Goal: Task Accomplishment & Management: Manage account settings

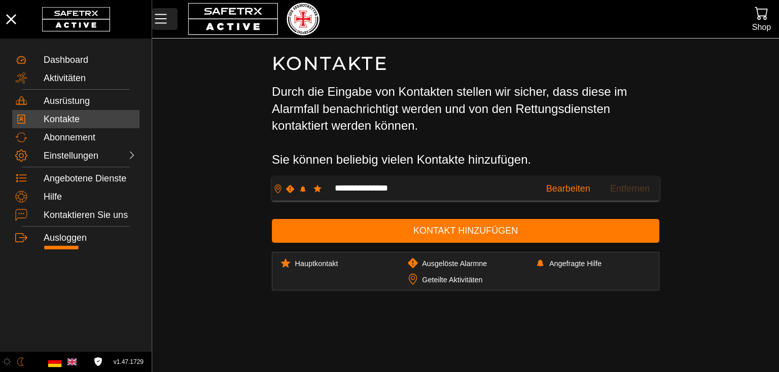
click at [159, 17] on icon "MenÜ" at bounding box center [160, 18] width 17 height 17
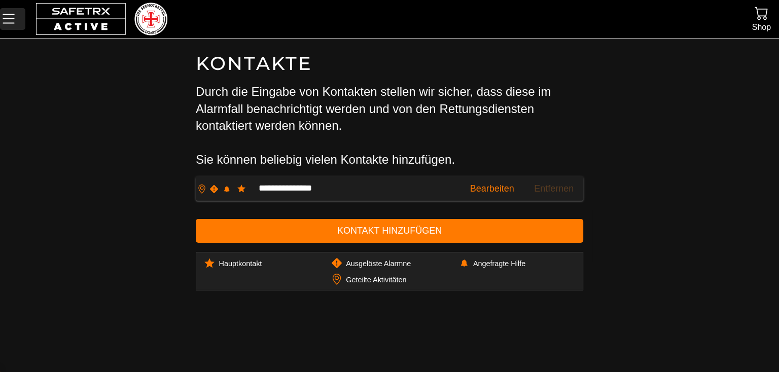
click at [6, 19] on icon "MenÜ" at bounding box center [8, 18] width 17 height 17
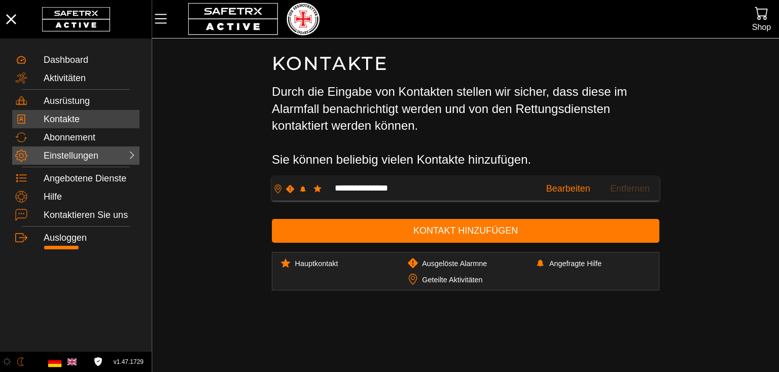
click at [75, 156] on div "Einstellungen" at bounding box center [66, 156] width 45 height 11
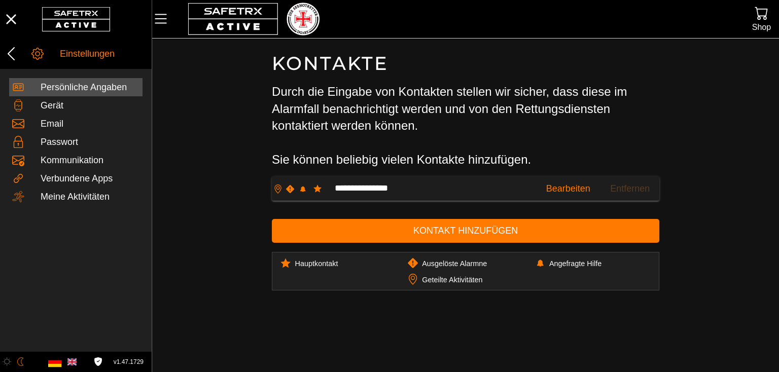
click at [105, 84] on div "Persönliche Angaben" at bounding box center [90, 87] width 99 height 11
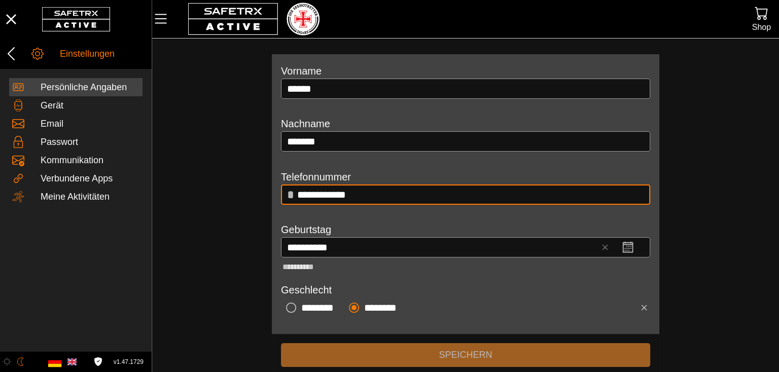
scroll to position [129, 0]
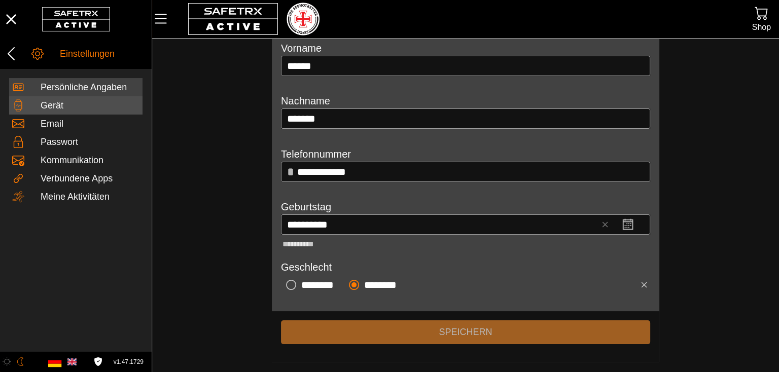
click at [40, 103] on div at bounding box center [26, 105] width 28 height 12
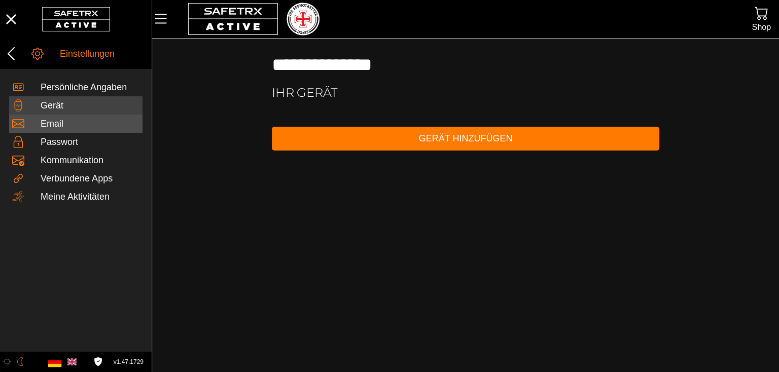
click at [50, 125] on div "Email" at bounding box center [90, 124] width 99 height 11
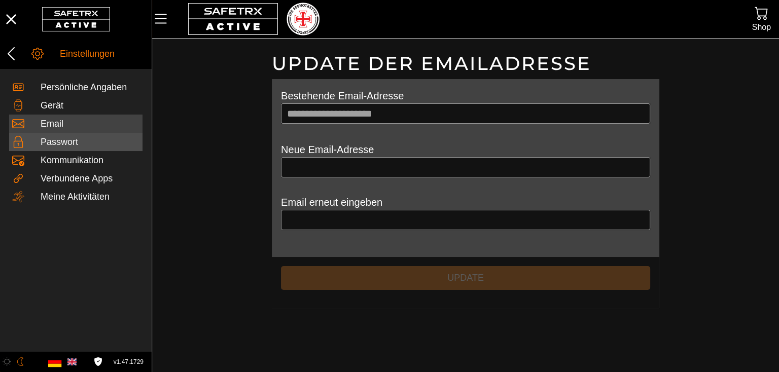
click at [69, 143] on div "Passwort" at bounding box center [90, 142] width 99 height 11
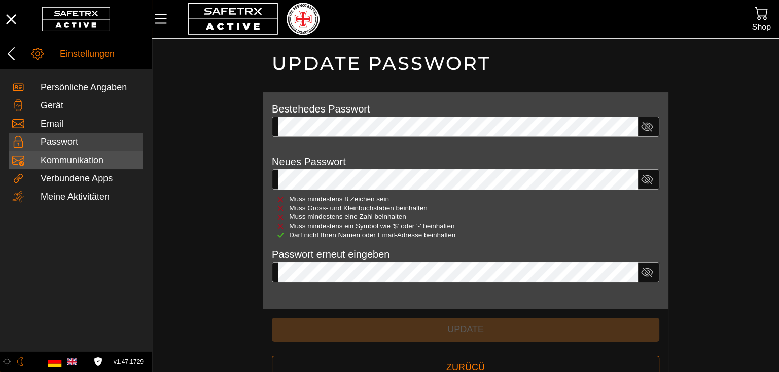
click at [86, 166] on div "Kommunikation" at bounding box center [75, 160] width 133 height 18
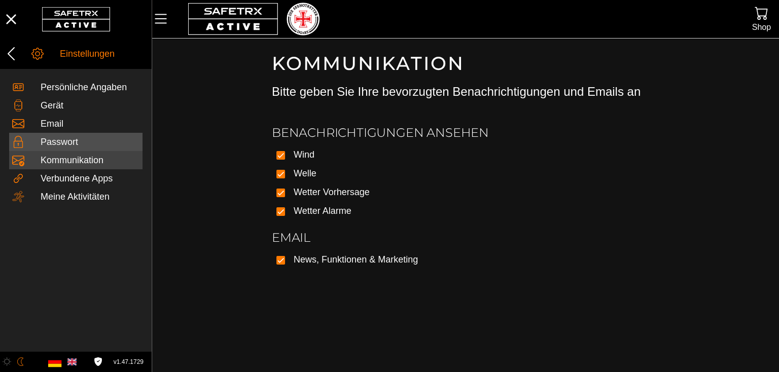
click at [74, 144] on div "Passwort" at bounding box center [90, 142] width 99 height 11
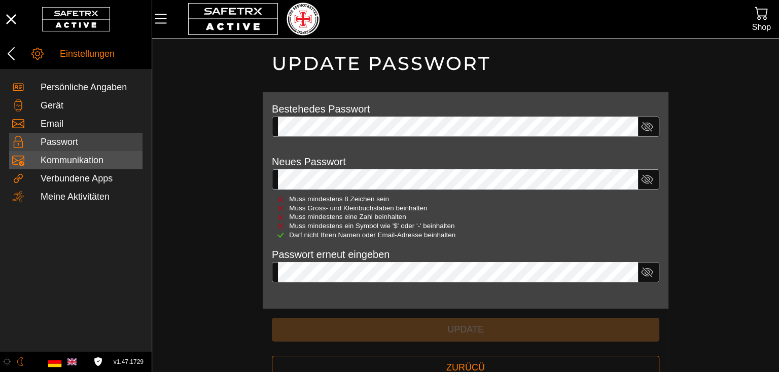
click at [89, 164] on div "Kommunikation" at bounding box center [90, 160] width 99 height 11
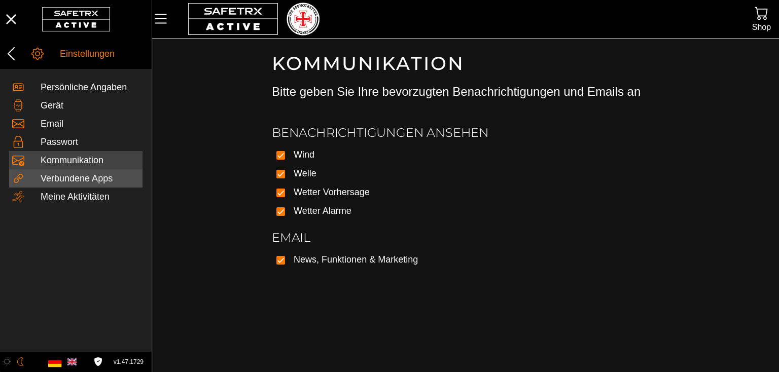
click at [80, 178] on div "Verbundene Apps" at bounding box center [90, 178] width 99 height 11
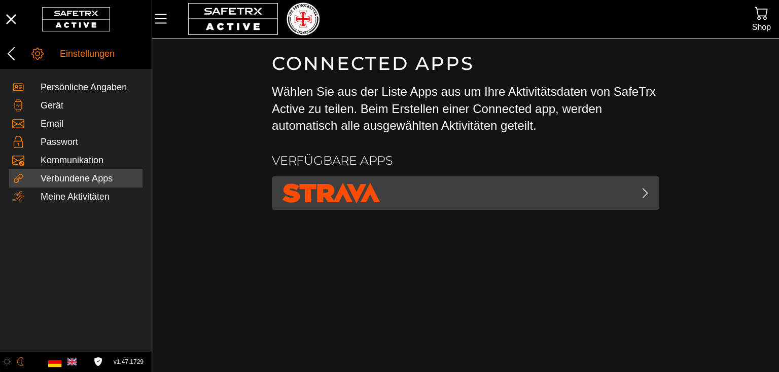
click at [623, 203] on span "button" at bounding box center [465, 192] width 371 height 25
